Goal: Check status: Check status

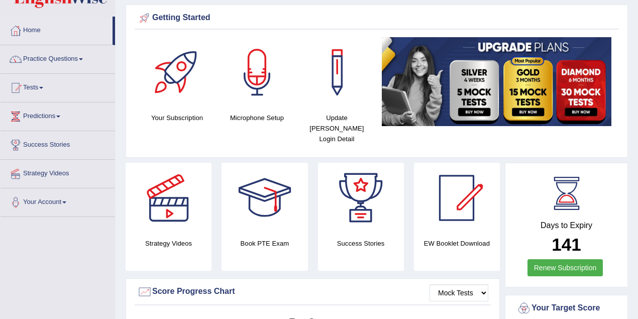
click at [334, 86] on div at bounding box center [337, 72] width 70 height 70
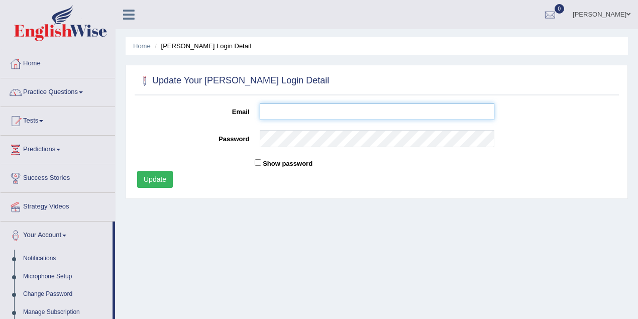
click at [308, 107] on input "Email" at bounding box center [377, 111] width 235 height 17
type input "i"
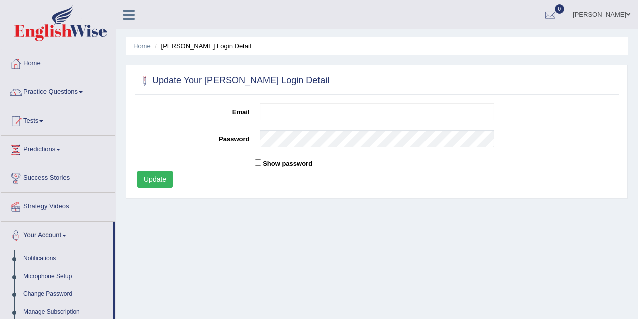
click at [139, 45] on link "Home" at bounding box center [142, 46] width 18 height 8
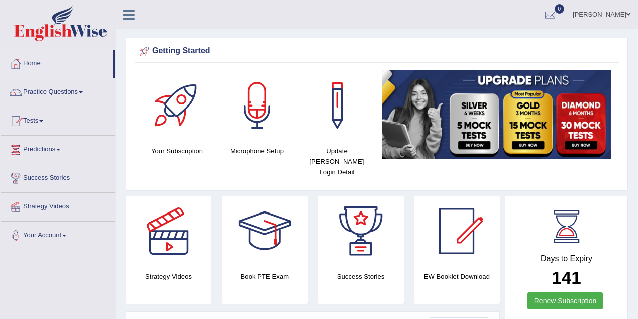
click at [35, 120] on link "Tests" at bounding box center [58, 119] width 115 height 25
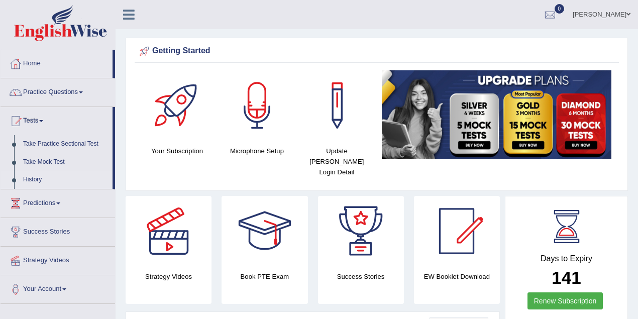
click at [29, 179] on link "History" at bounding box center [66, 180] width 94 height 18
